Goal: Information Seeking & Learning: Learn about a topic

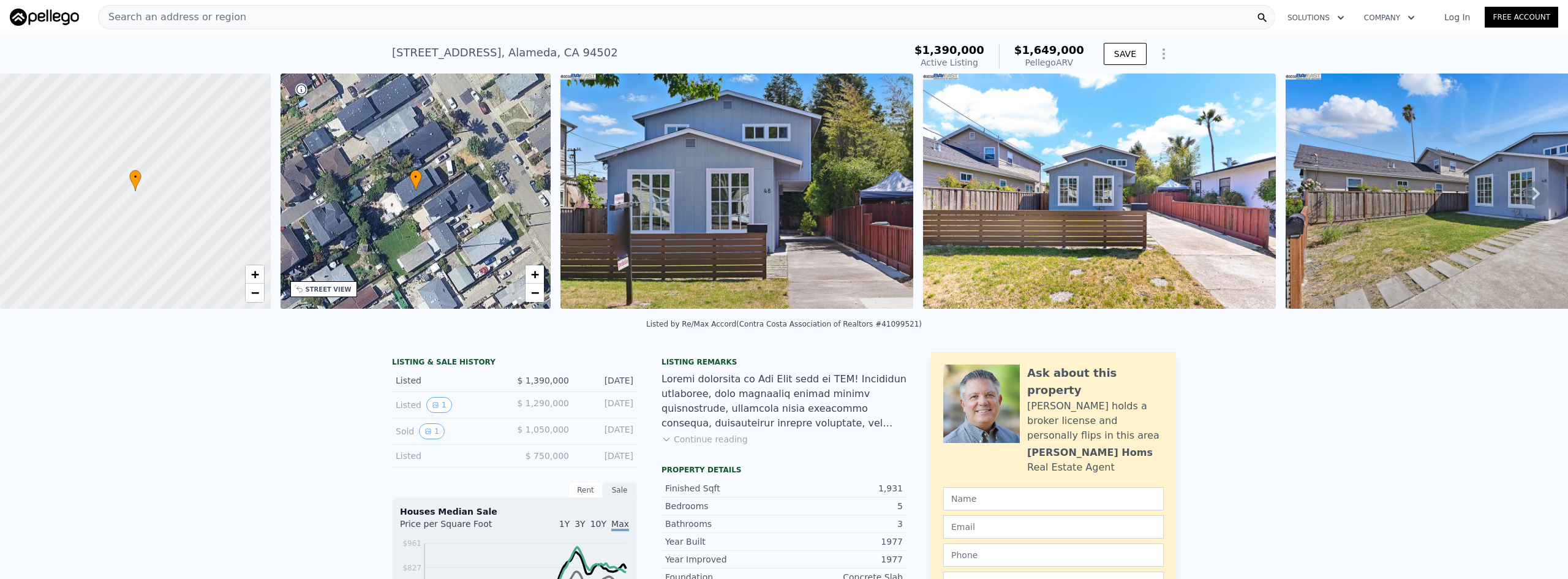
click at [405, 23] on div "Search an address or region" at bounding box center [686, 17] width 1177 height 25
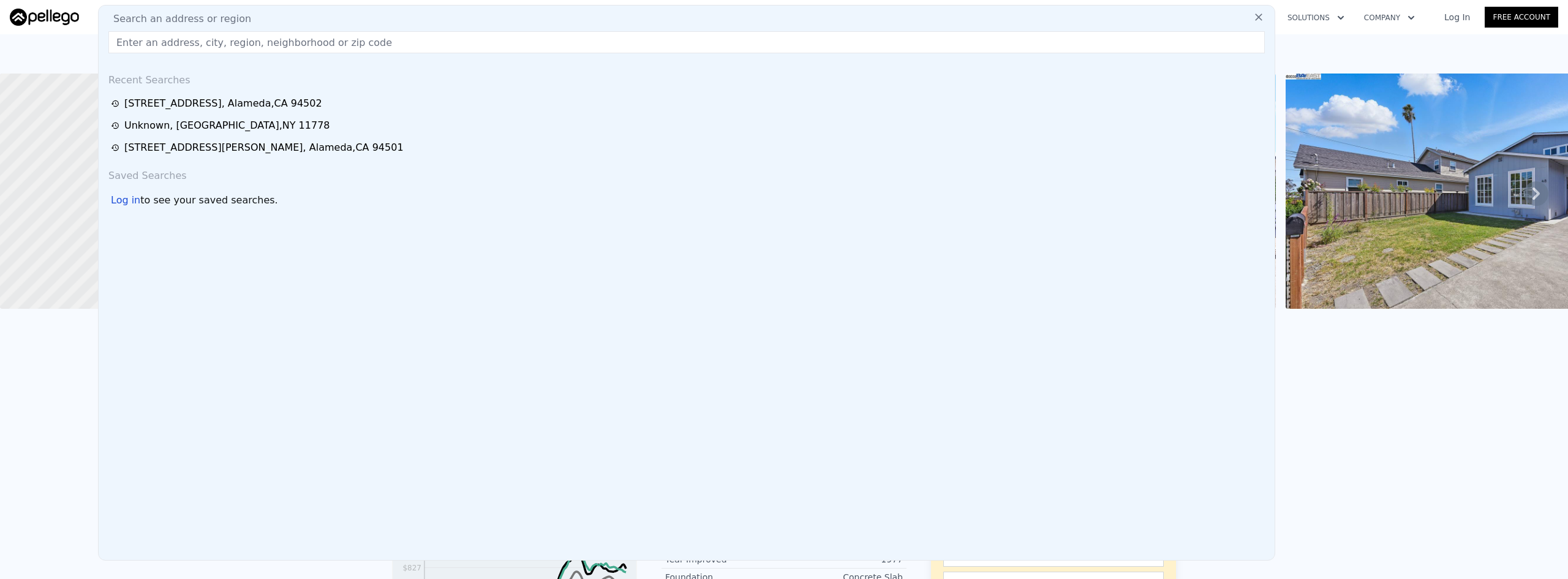
click at [264, 36] on input "text" at bounding box center [687, 42] width 1156 height 22
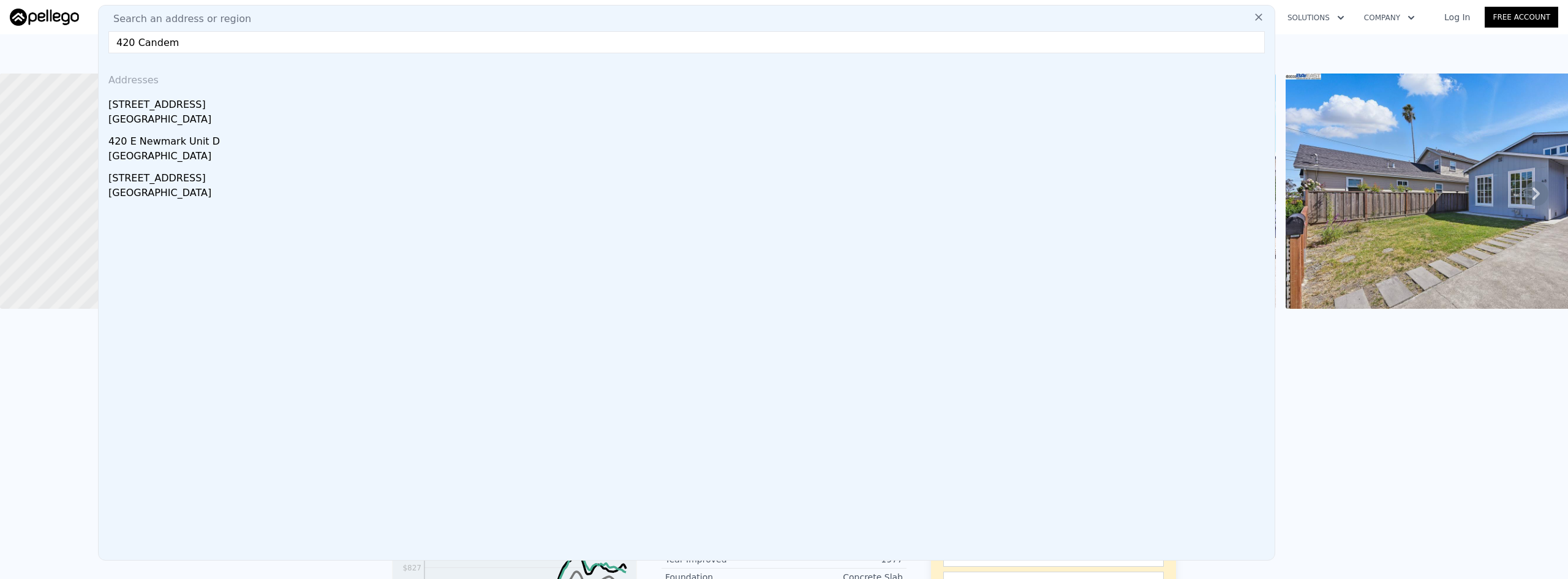
click at [248, 42] on input "420 Candem" at bounding box center [687, 42] width 1156 height 22
paste input "mden Rd"
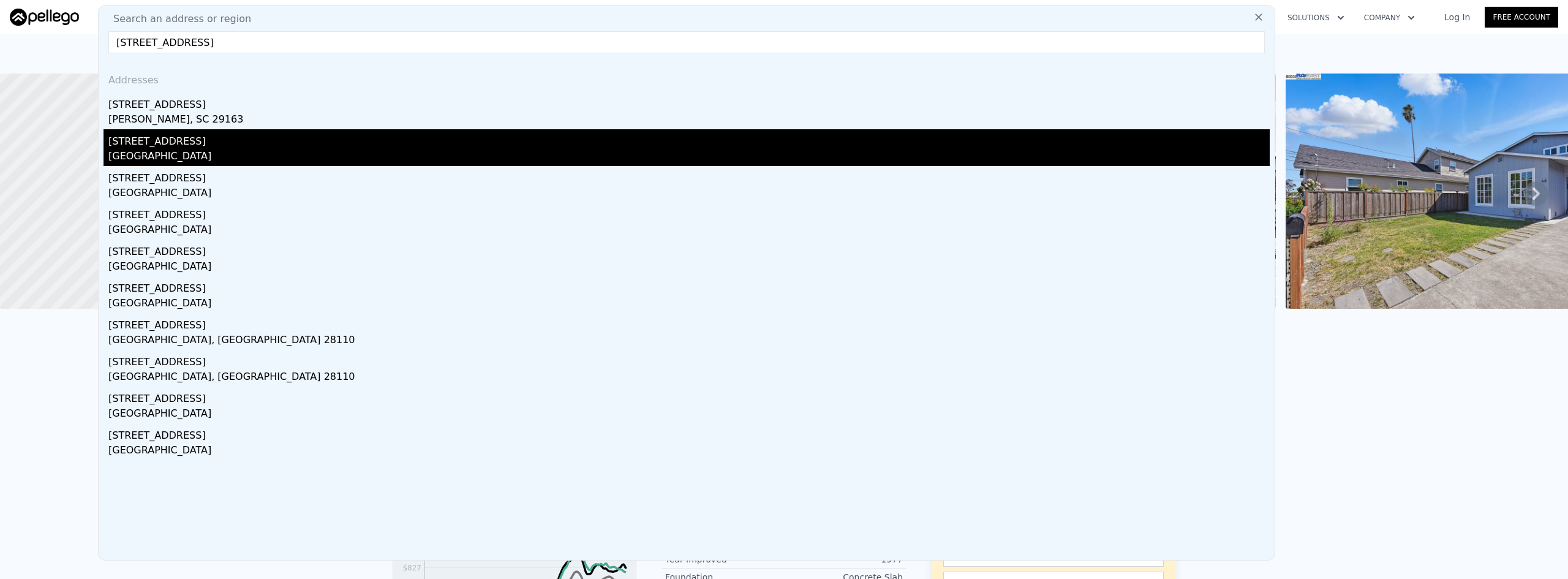
type input "[STREET_ADDRESS]"
click at [305, 150] on div "[GEOGRAPHIC_DATA]" at bounding box center [689, 157] width 1161 height 17
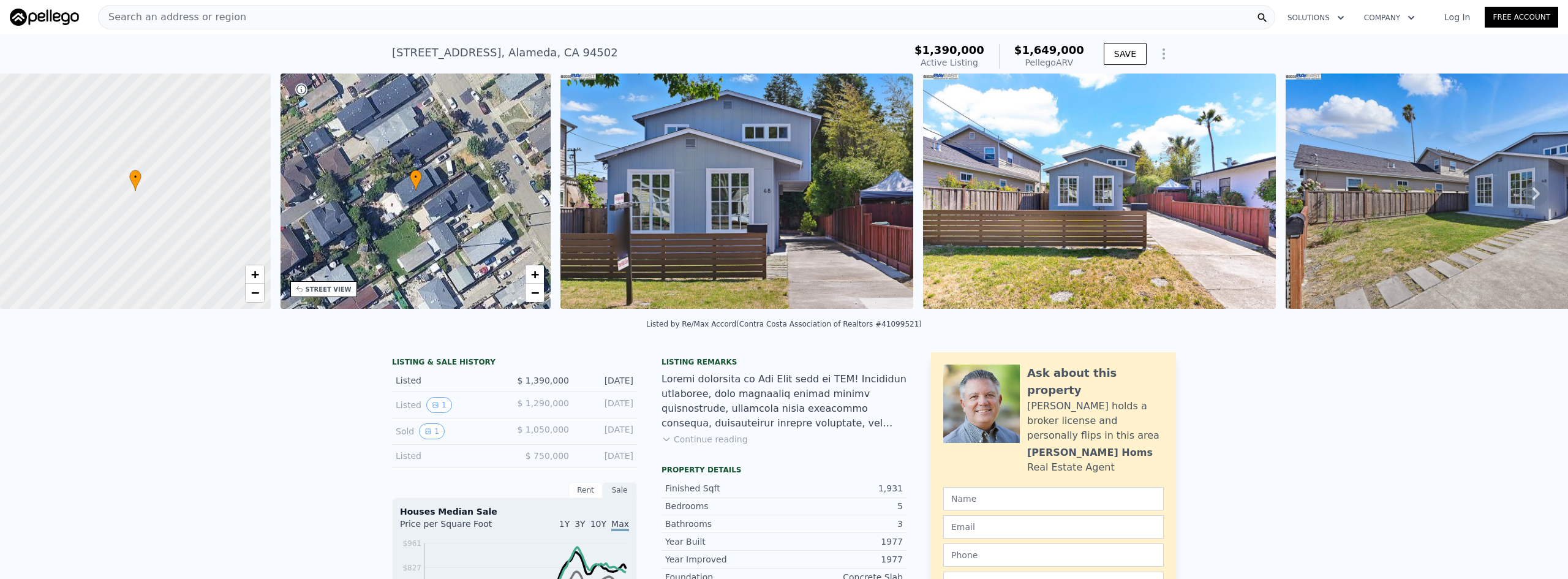
type input "0"
type input "3"
type input "1333"
type input "2416"
type input "247339"
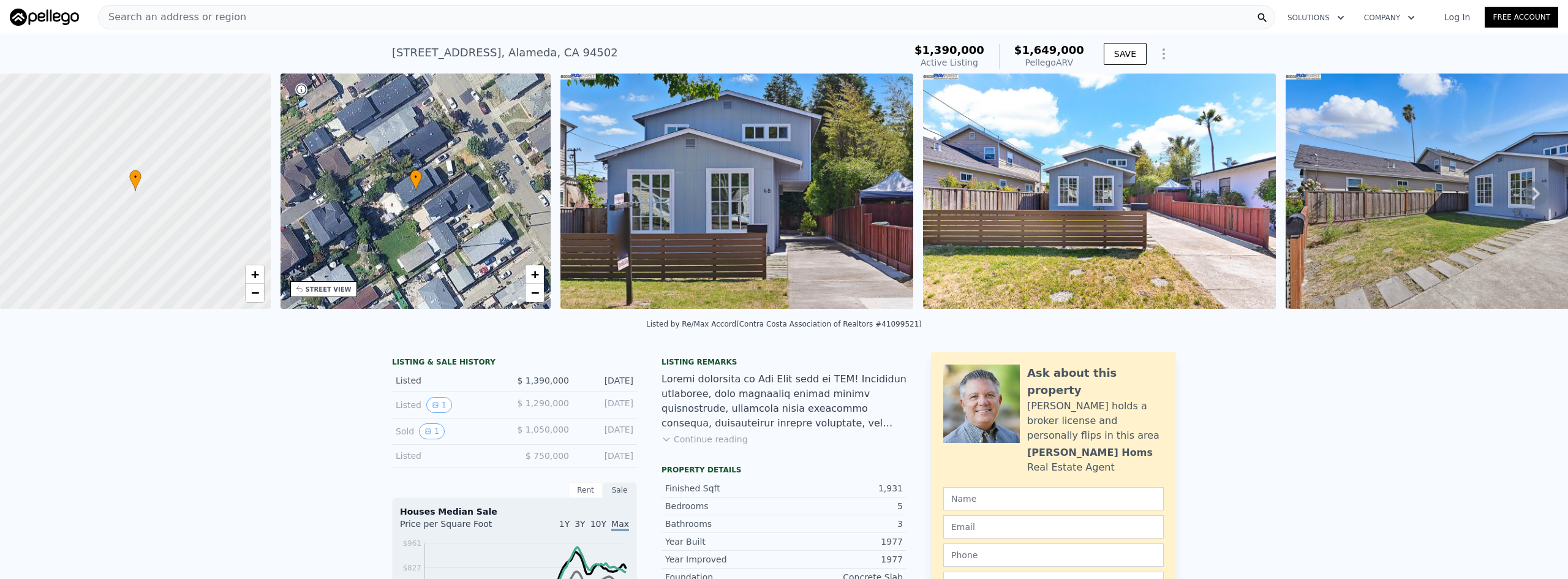
type input "$ 1,810,000"
type input "$ 231,914"
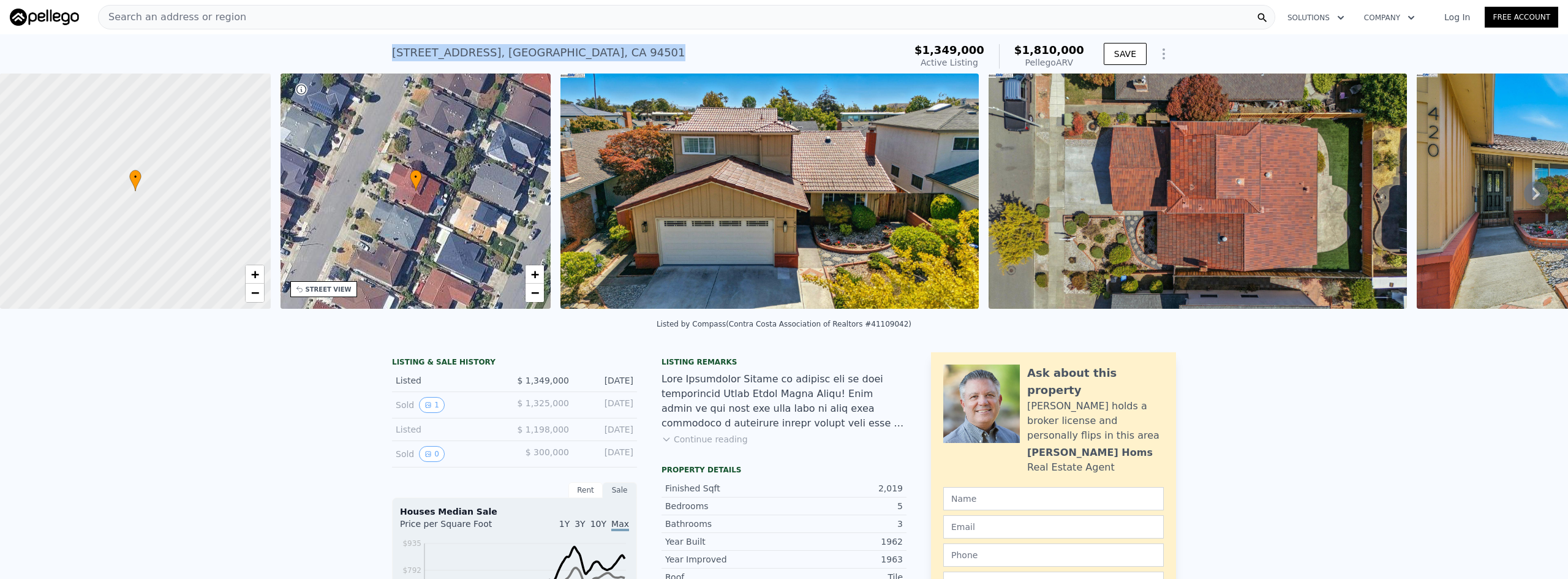
drag, startPoint x: 390, startPoint y: 51, endPoint x: 606, endPoint y: 49, distance: 216.0
click at [606, 49] on div "[STREET_ADDRESS]" at bounding box center [539, 53] width 294 height 17
copy div "[STREET_ADDRESS]"
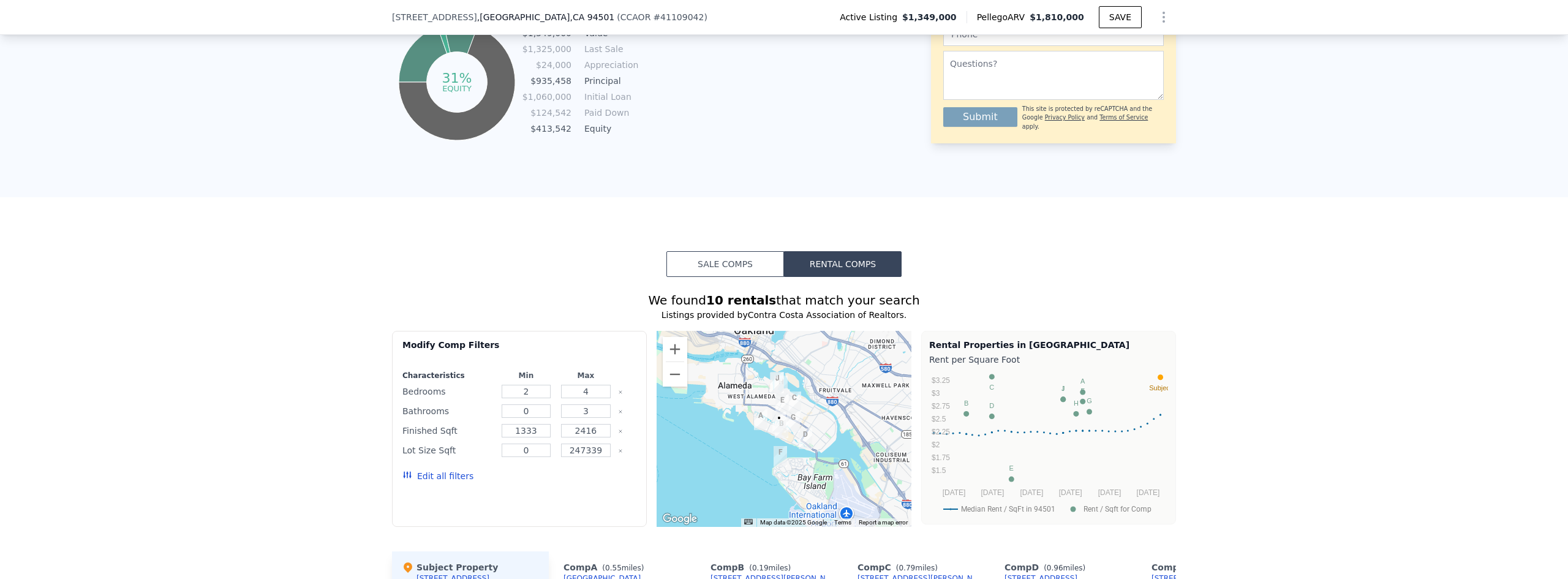
scroll to position [608, 0]
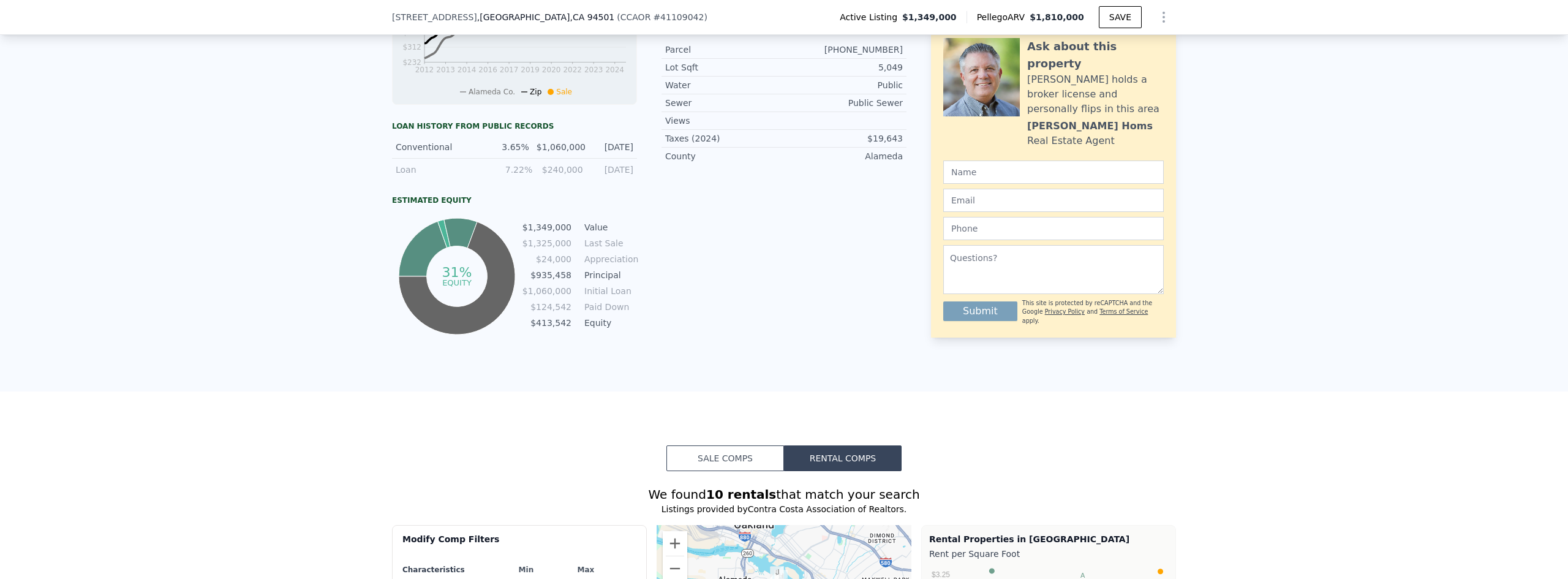
click at [739, 467] on button "Sale Comps" at bounding box center [725, 458] width 118 height 26
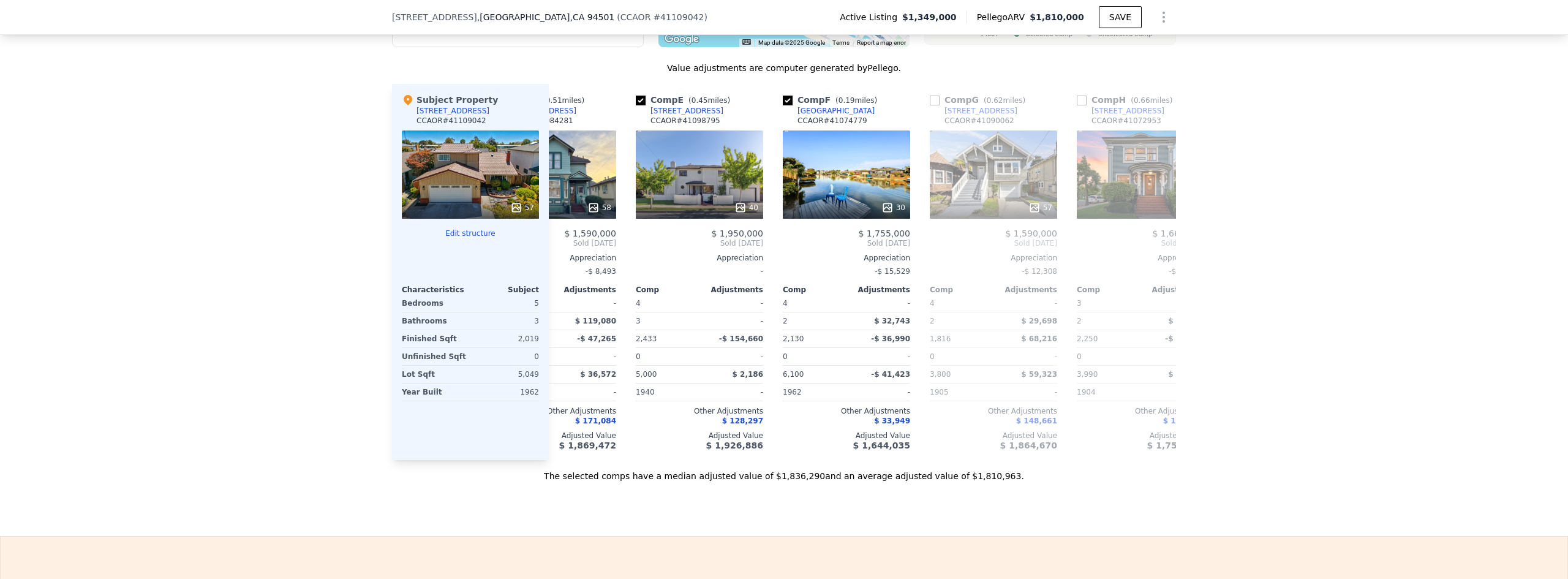
scroll to position [0, 523]
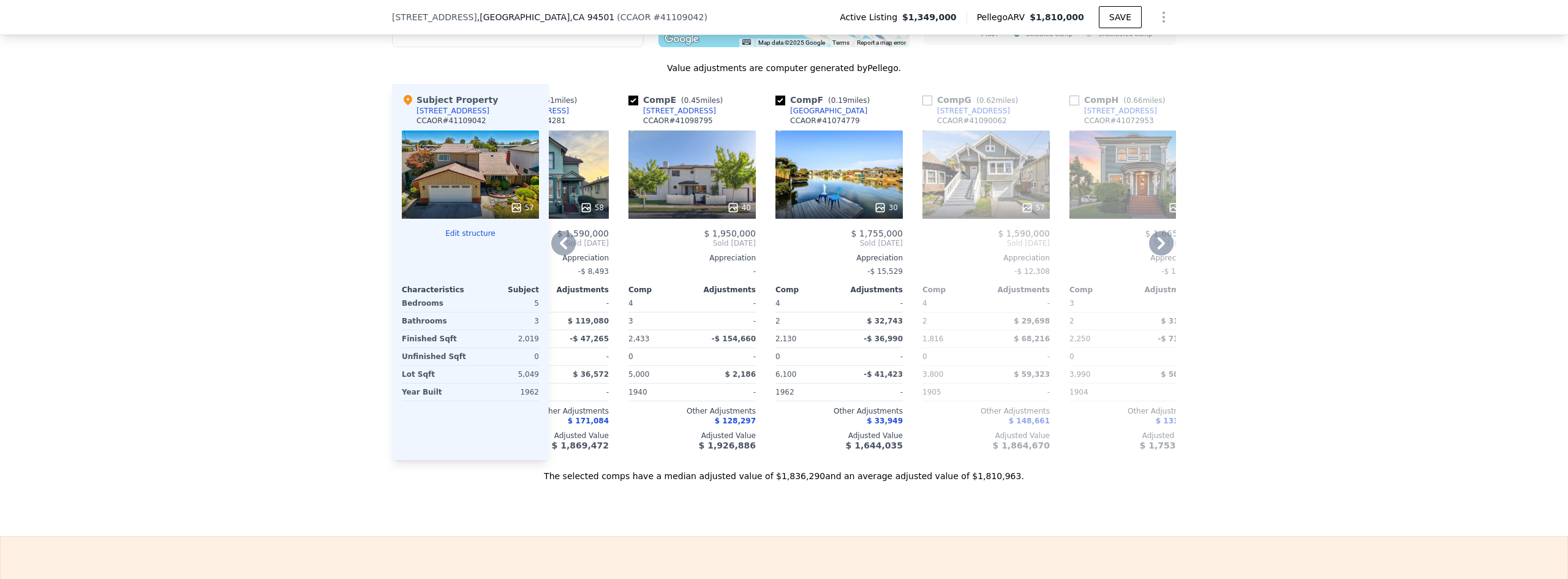
click at [677, 189] on div "40" at bounding box center [692, 174] width 127 height 88
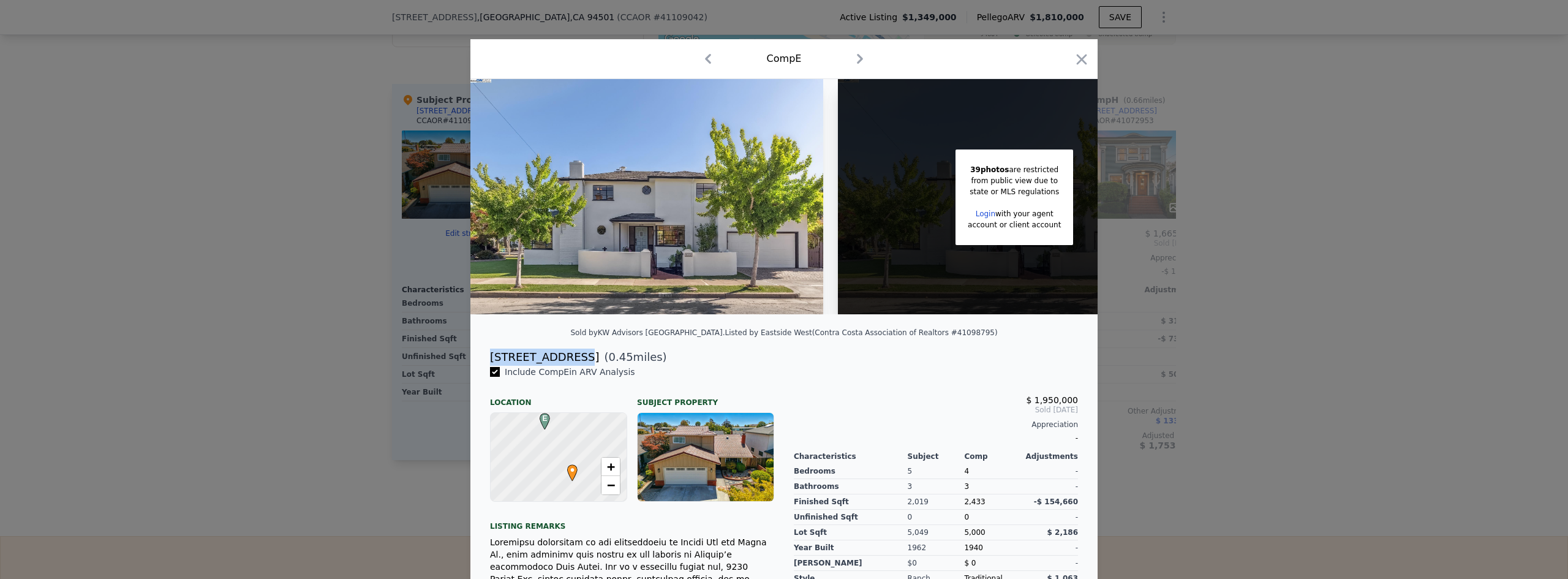
drag, startPoint x: 485, startPoint y: 364, endPoint x: 568, endPoint y: 366, distance: 83.0
click at [568, 366] on div "[STREET_ADDRESS]" at bounding box center [544, 357] width 109 height 17
click at [729, 378] on div "Include Comp E in ARV Analysis" at bounding box center [632, 372] width 284 height 12
click at [339, 185] on div at bounding box center [784, 289] width 1568 height 579
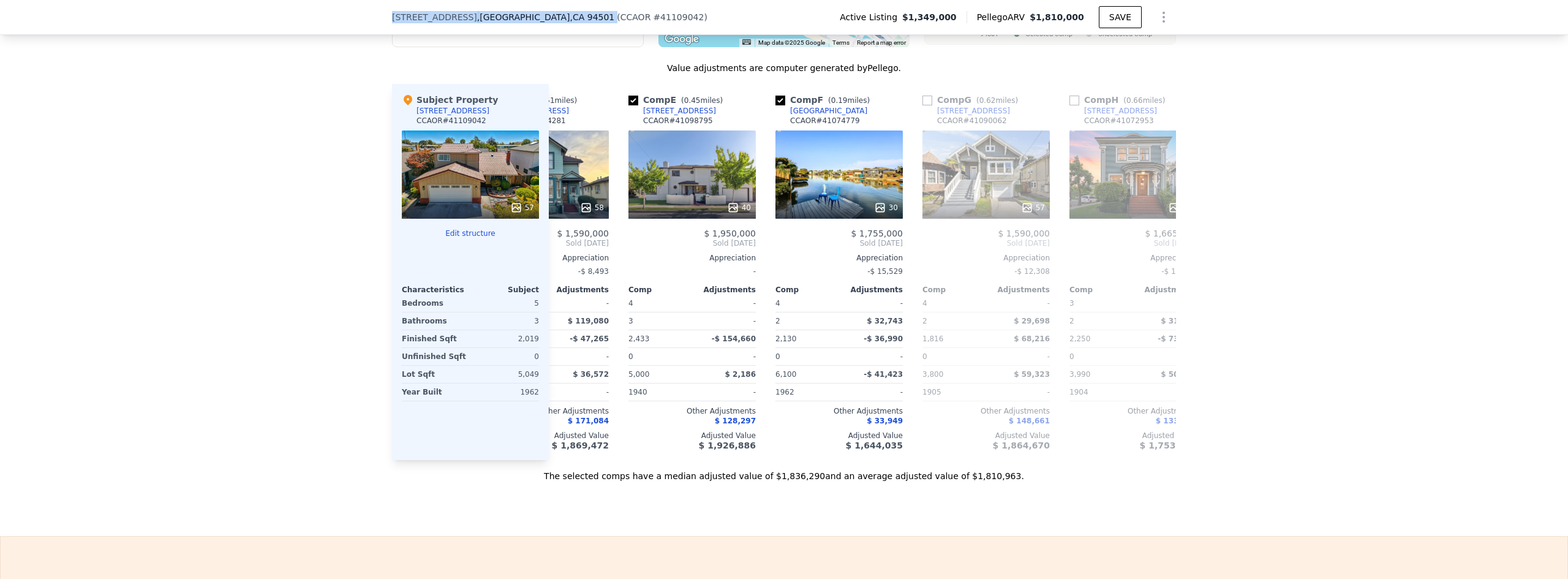
drag, startPoint x: 388, startPoint y: 17, endPoint x: 560, endPoint y: 12, distance: 172.1
click at [560, 12] on div "[STREET_ADDRESS] ( CCAOR # 41109042 )" at bounding box center [555, 17] width 326 height 12
copy div "[STREET_ADDRESS]"
